Goal: Communication & Community: Answer question/provide support

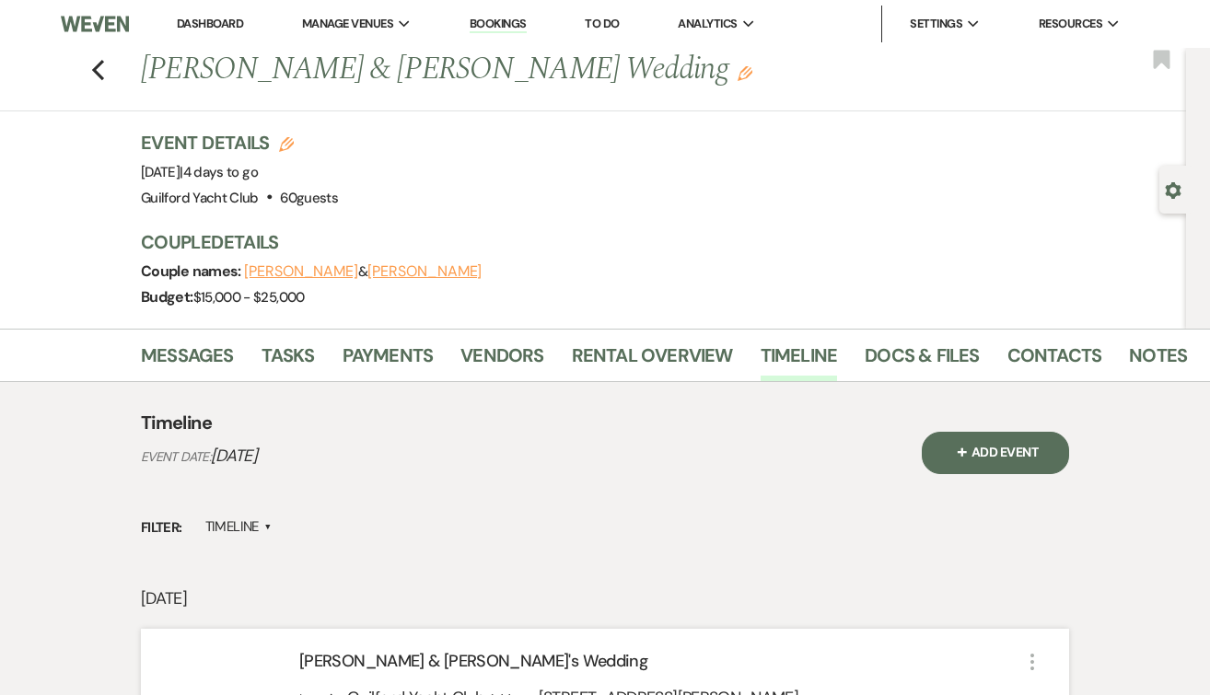
click at [96, 72] on use "button" at bounding box center [98, 70] width 12 height 20
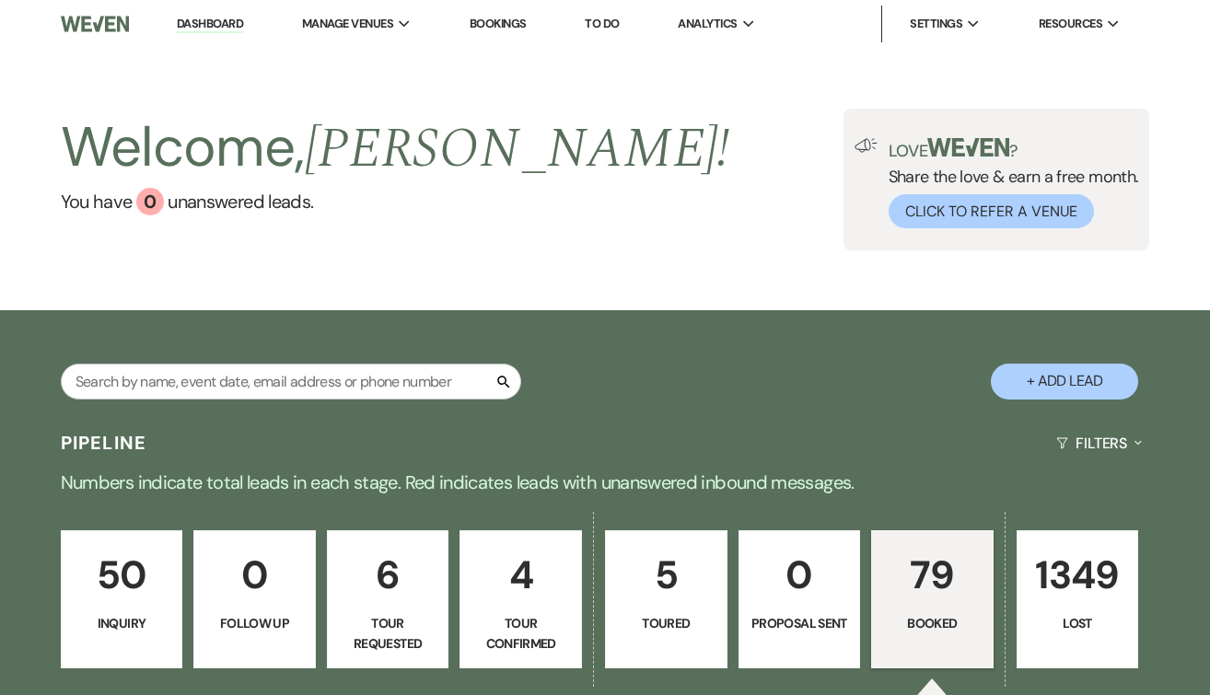
click at [916, 616] on p "Booked" at bounding box center [932, 623] width 99 height 20
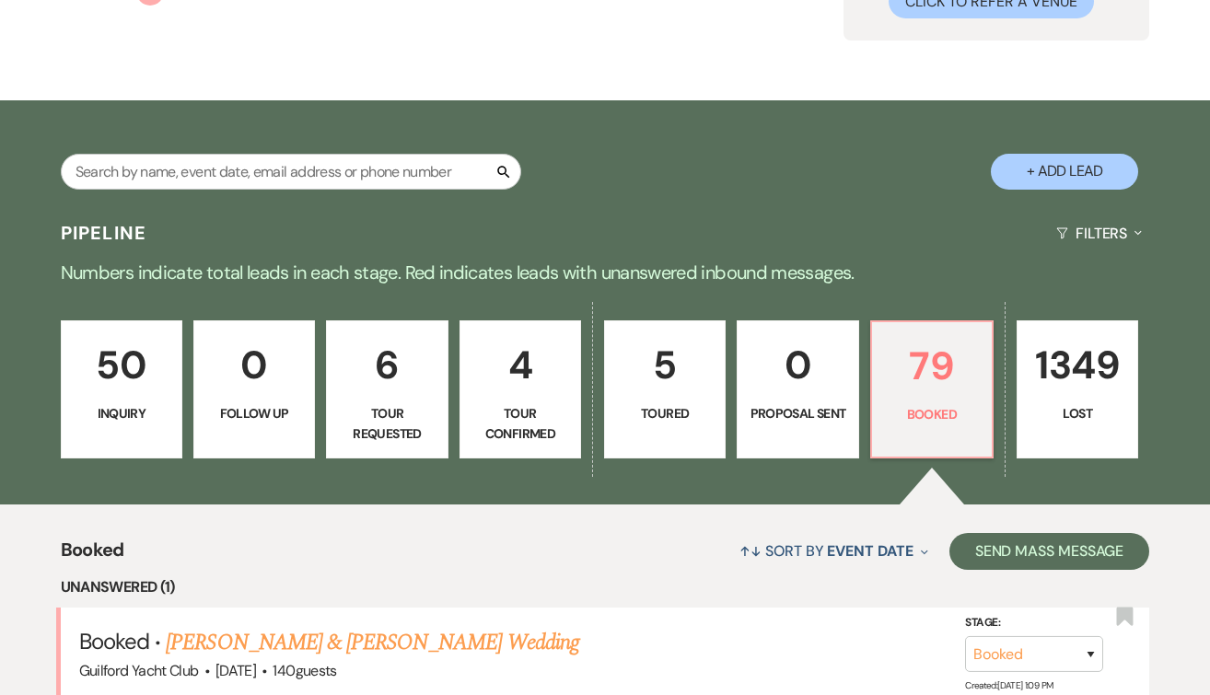
scroll to position [213, 0]
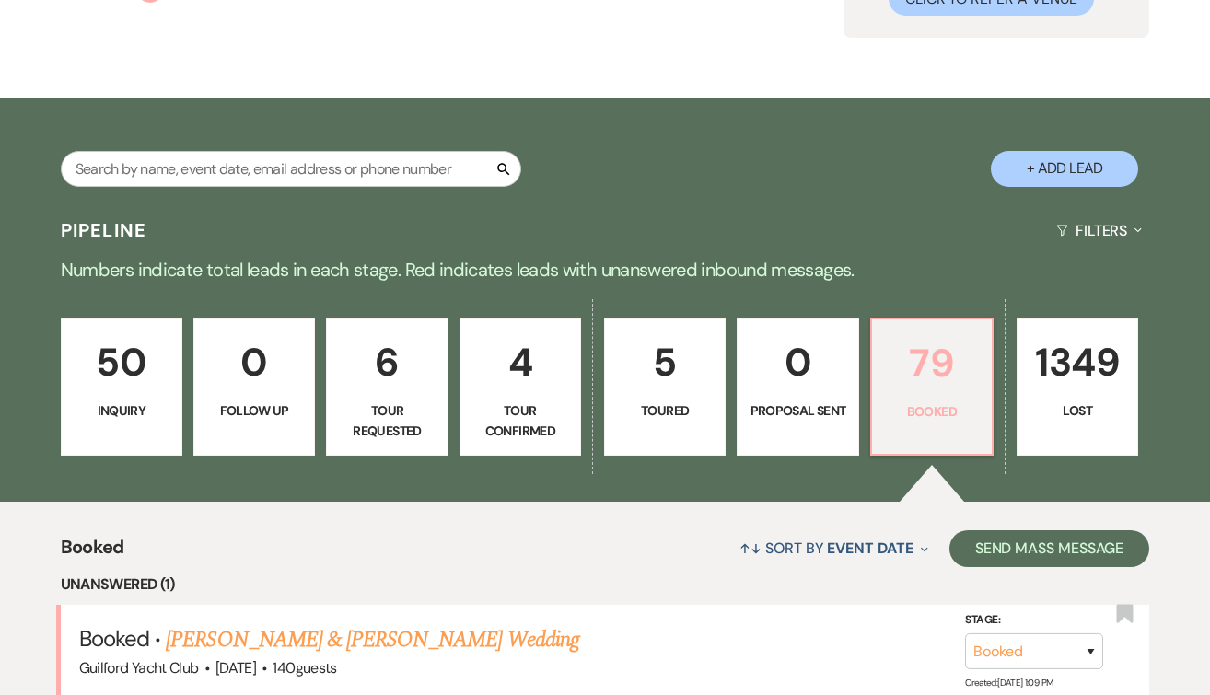
click at [934, 357] on p "79" at bounding box center [932, 363] width 98 height 62
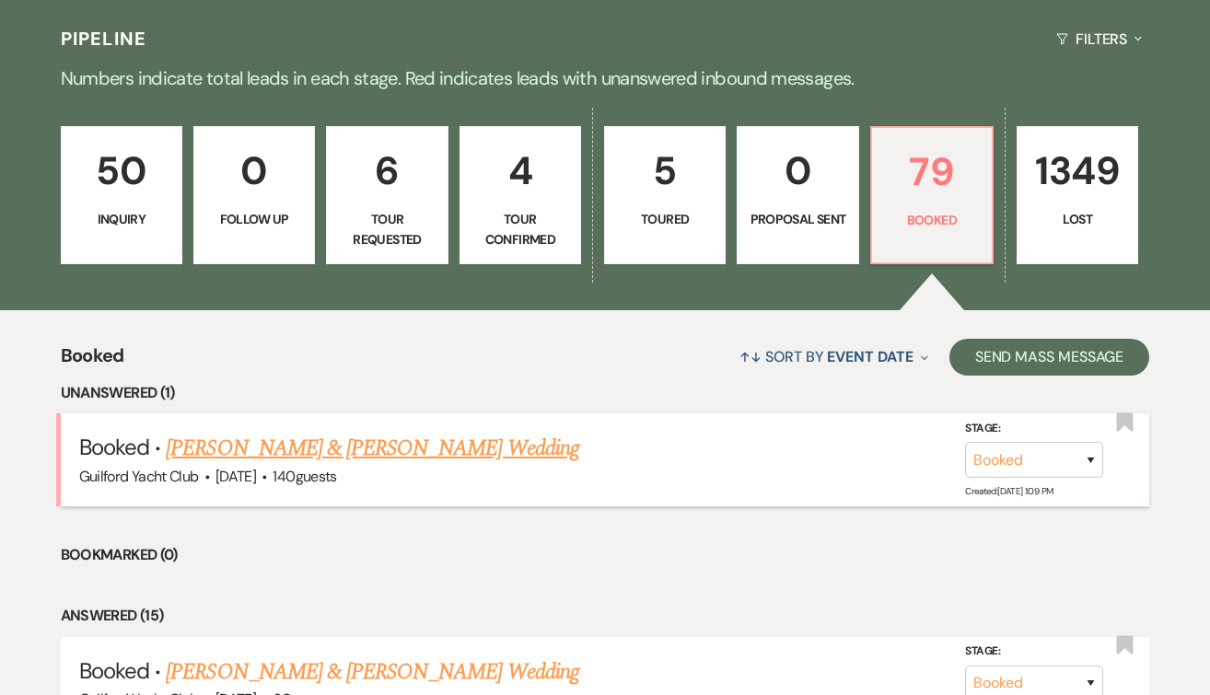
click at [422, 446] on link "[PERSON_NAME] & [PERSON_NAME] Wedding" at bounding box center [372, 448] width 413 height 33
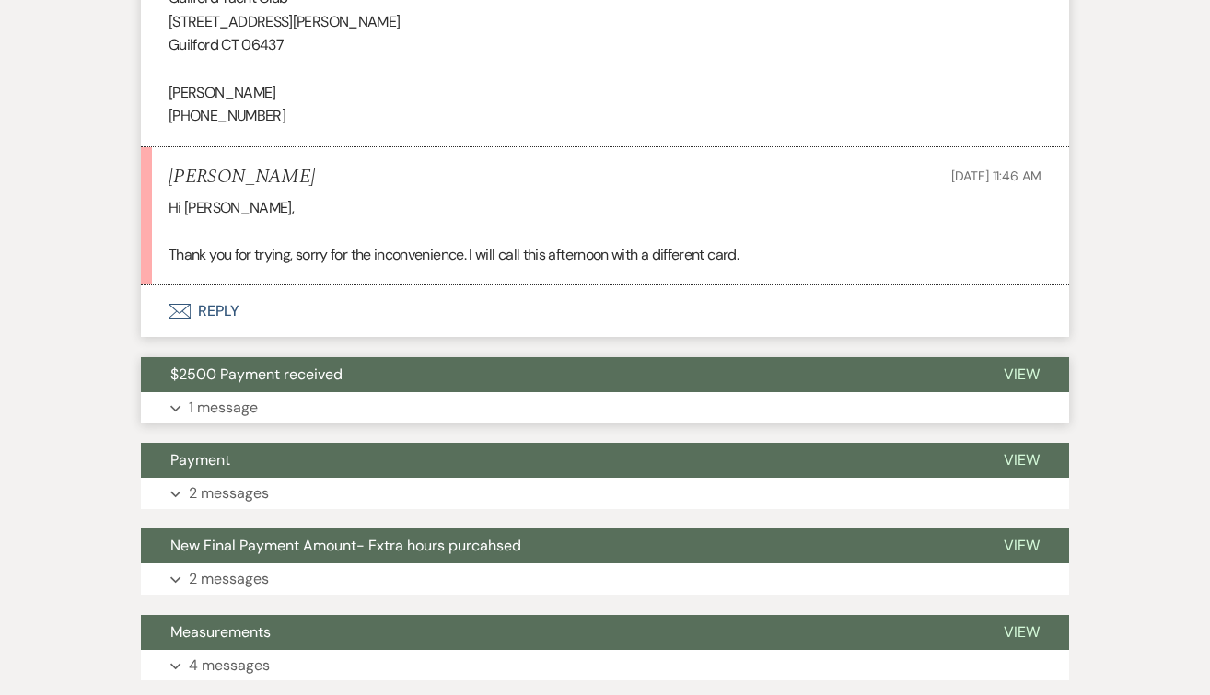
scroll to position [1465, 0]
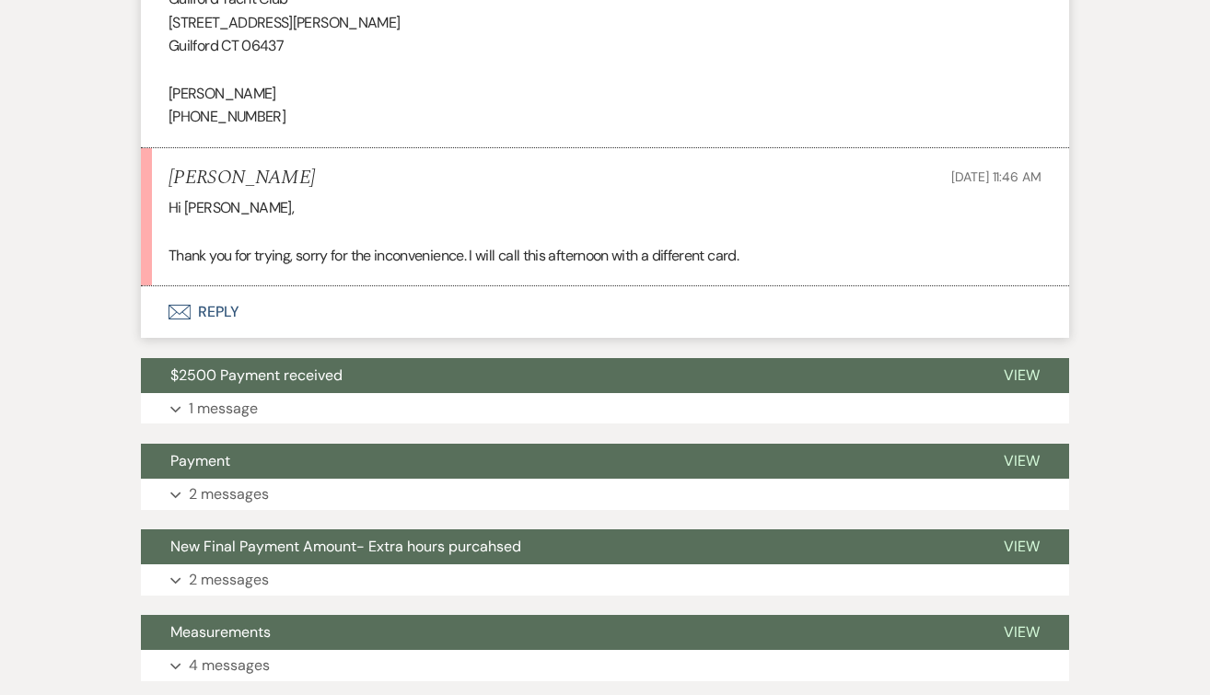
click at [221, 307] on button "Envelope Reply" at bounding box center [605, 312] width 928 height 52
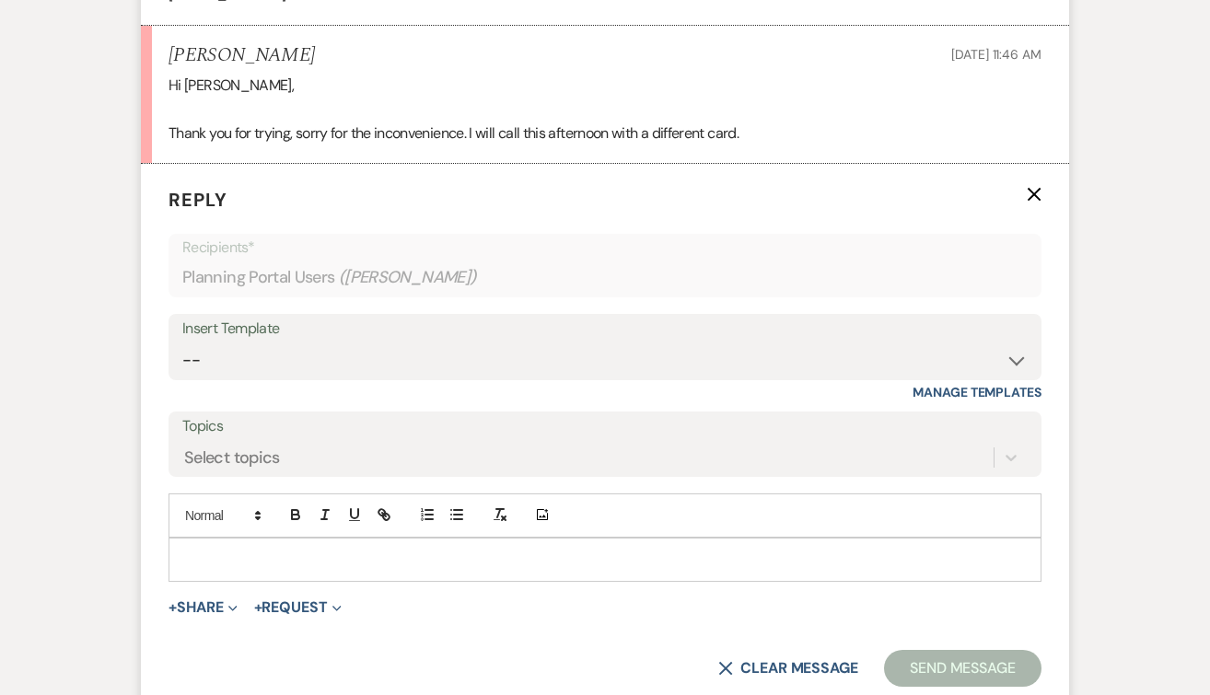
scroll to position [1594, 0]
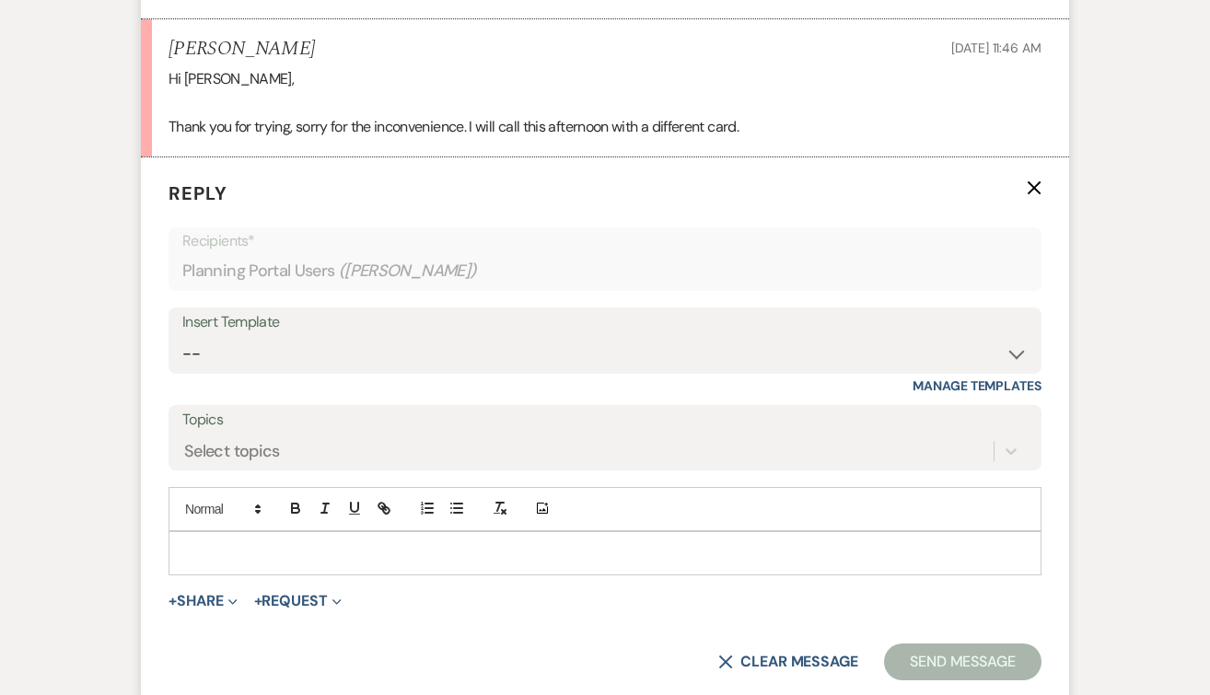
click at [212, 543] on p at bounding box center [605, 553] width 844 height 20
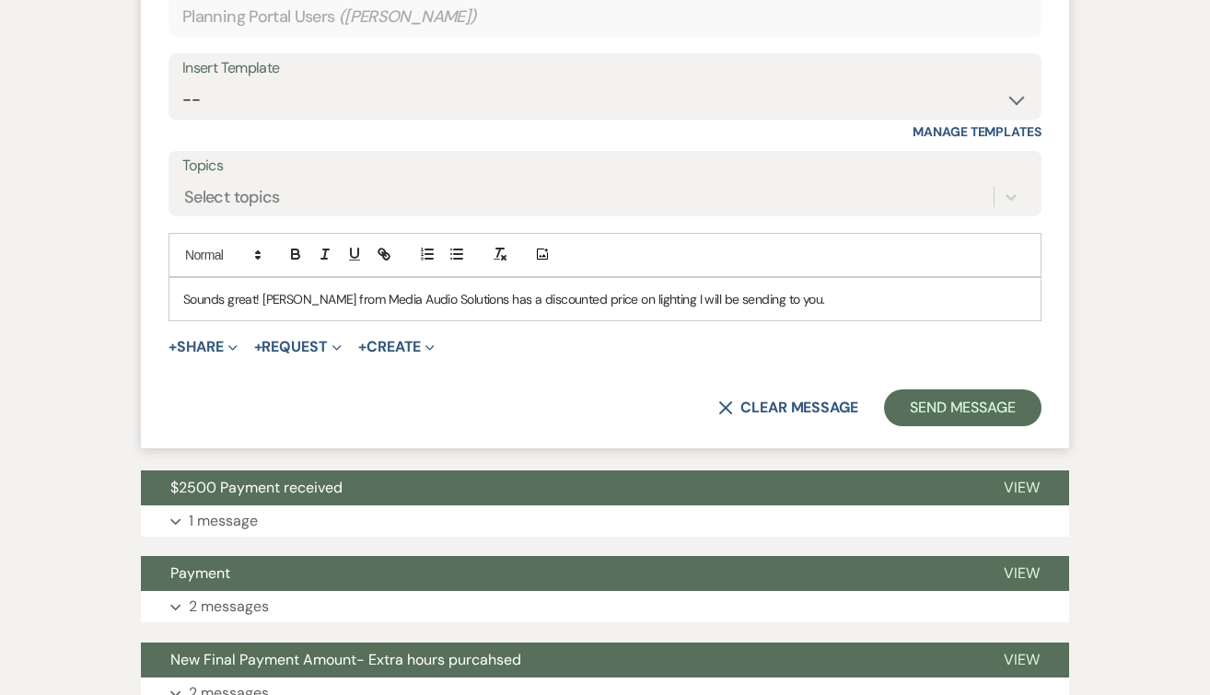
scroll to position [1967, 0]
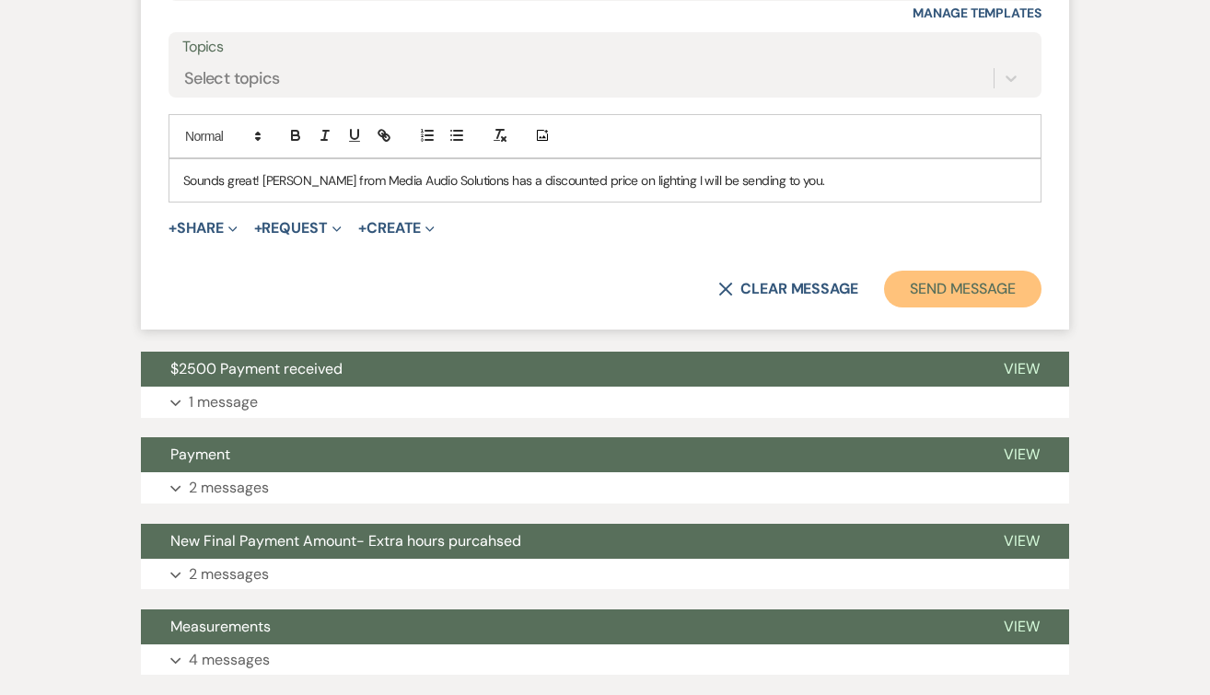
click at [949, 286] on button "Send Message" at bounding box center [962, 289] width 157 height 37
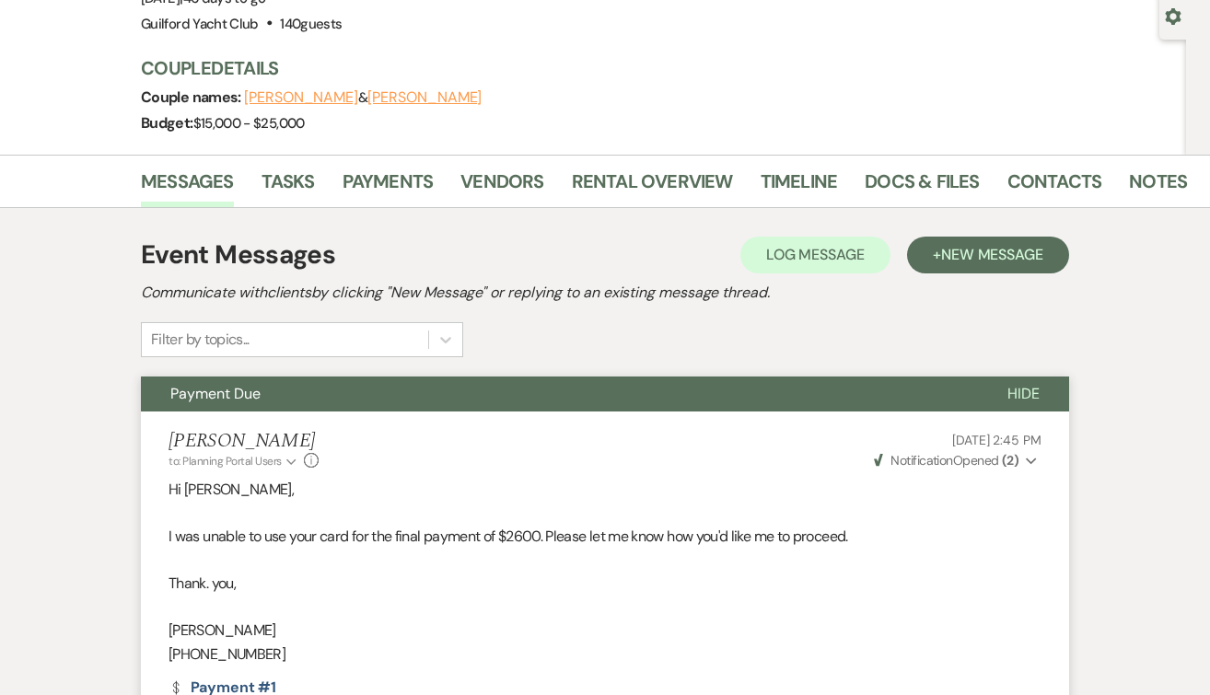
scroll to position [0, 0]
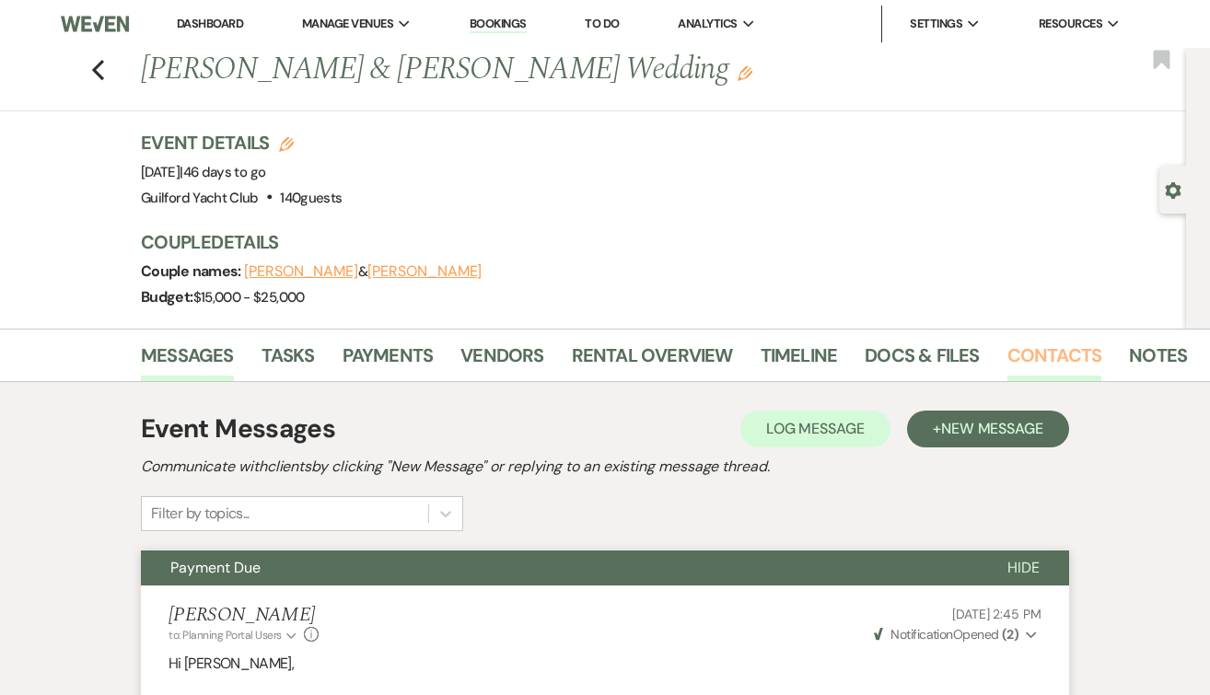
click at [1039, 350] on link "Contacts" at bounding box center [1055, 361] width 95 height 41
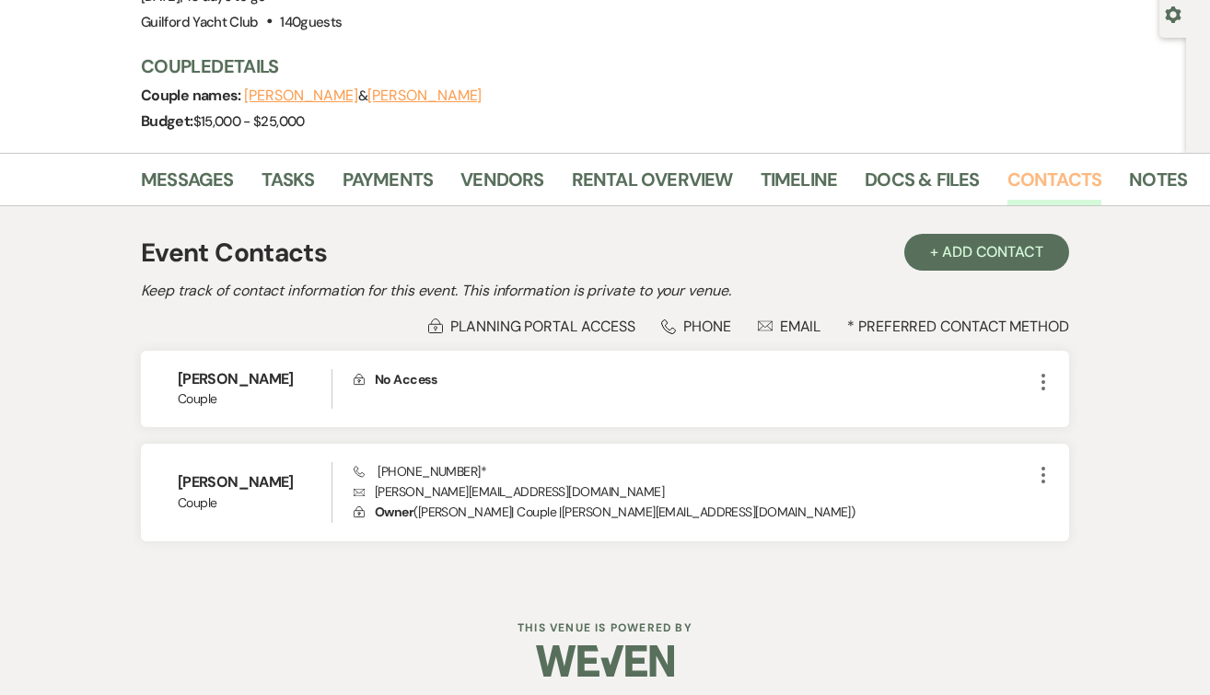
scroll to position [177, 0]
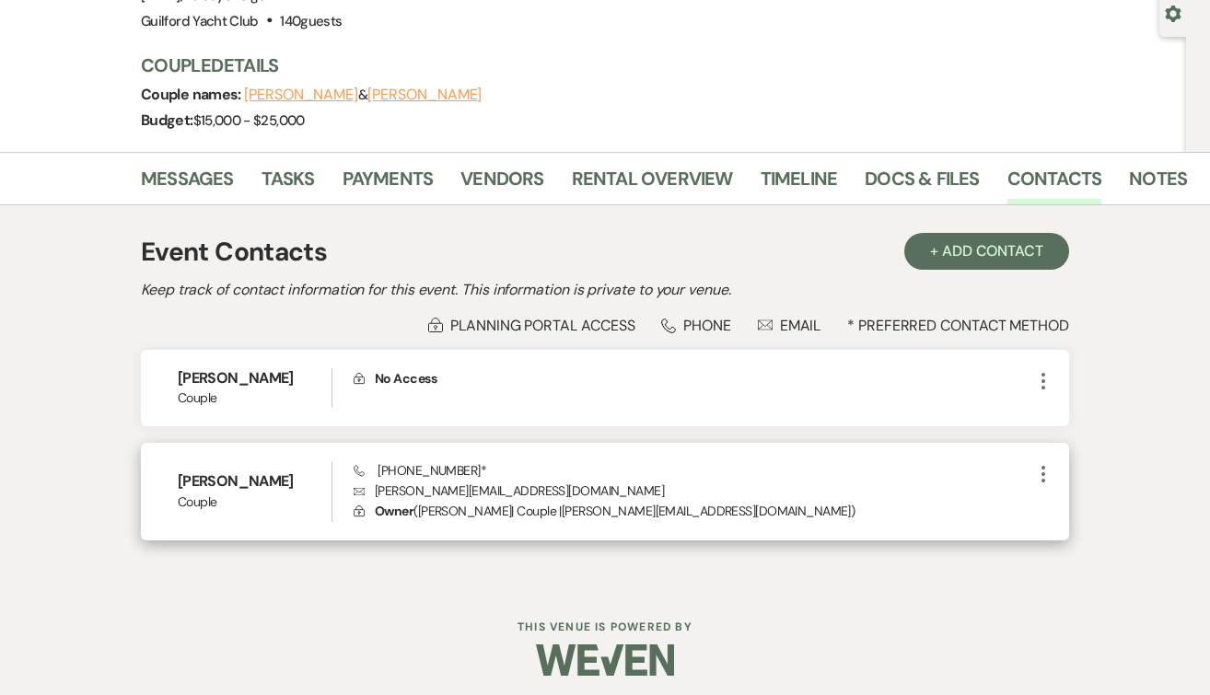
click at [515, 490] on p "Envelope jamie.little016@gmail.com" at bounding box center [693, 491] width 679 height 20
drag, startPoint x: 515, startPoint y: 490, endPoint x: 370, endPoint y: 499, distance: 144.9
click at [370, 499] on p "Envelope jamie.little016@gmail.com" at bounding box center [693, 491] width 679 height 20
copy p "jamie.little016@gmail.com"
